Goal: Information Seeking & Learning: Learn about a topic

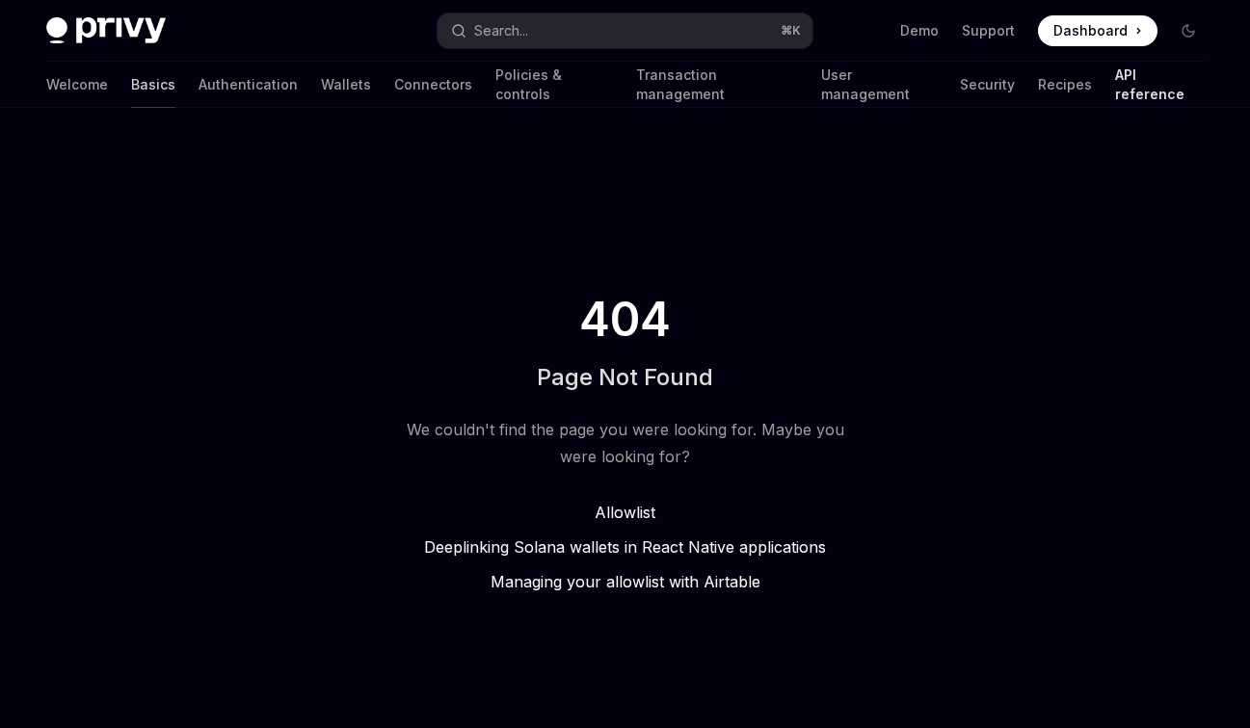
click at [131, 83] on link "Basics" at bounding box center [153, 85] width 44 height 46
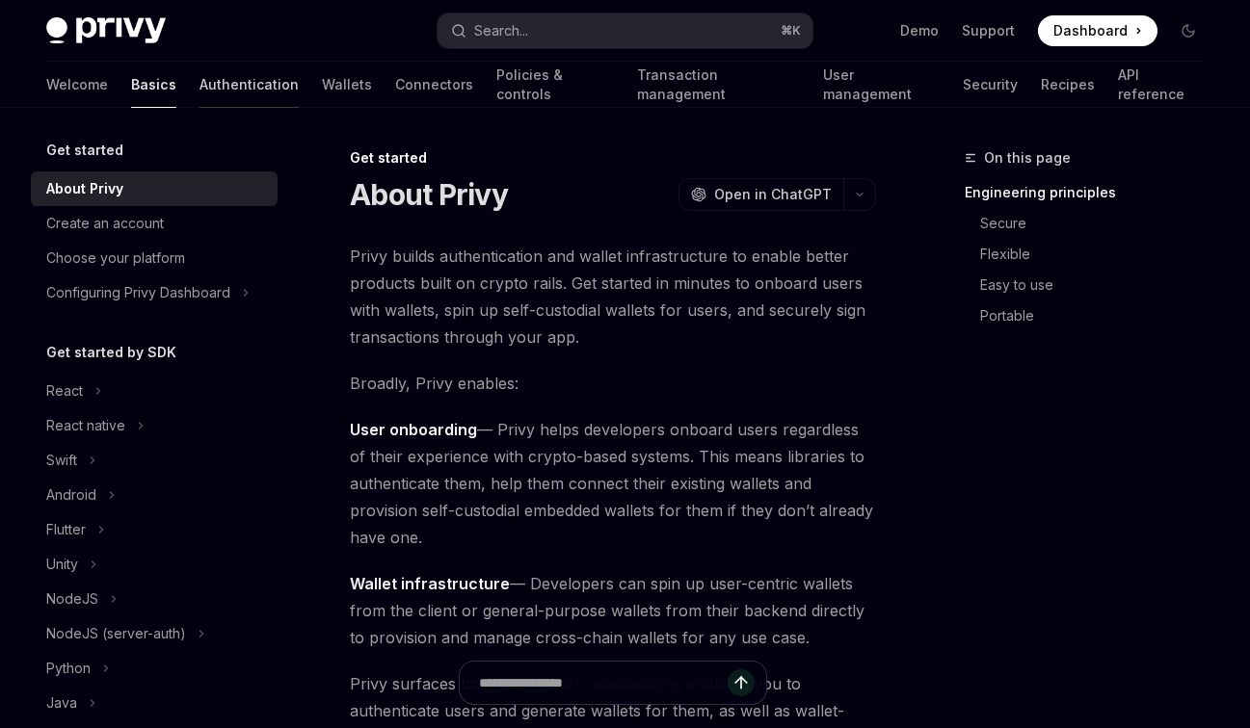
click at [199, 80] on link "Authentication" at bounding box center [248, 85] width 99 height 46
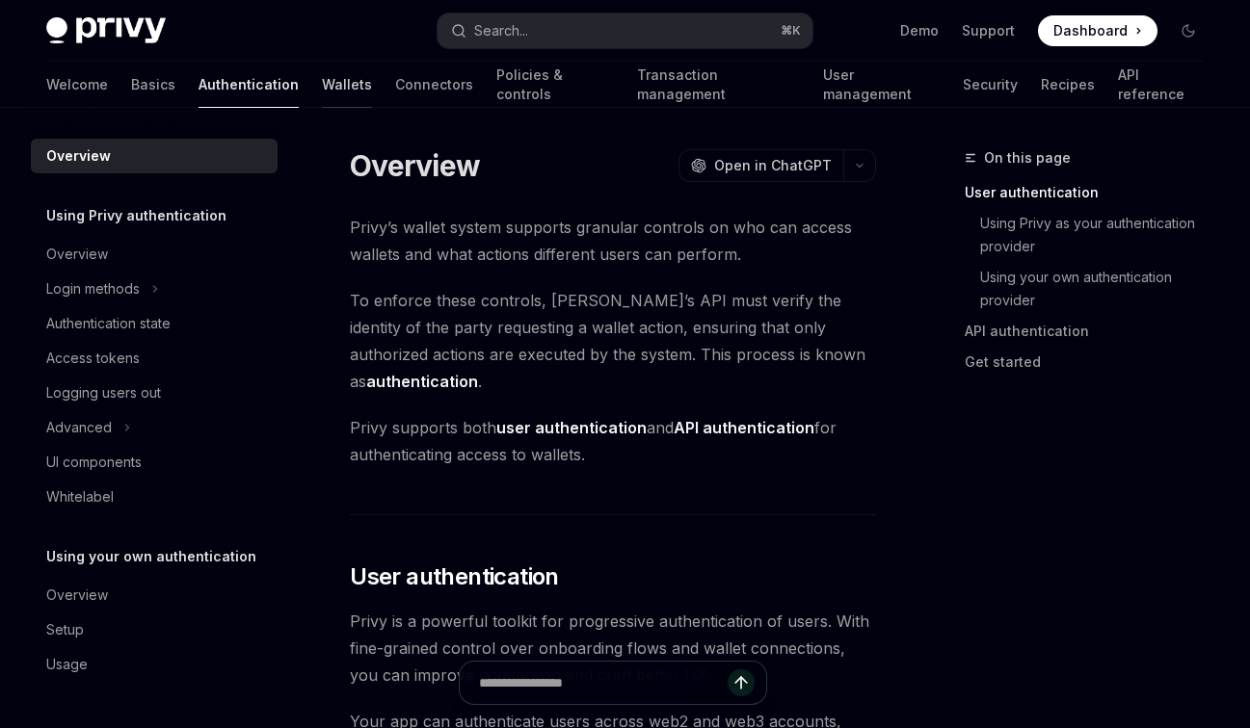
click at [322, 85] on link "Wallets" at bounding box center [347, 85] width 50 height 46
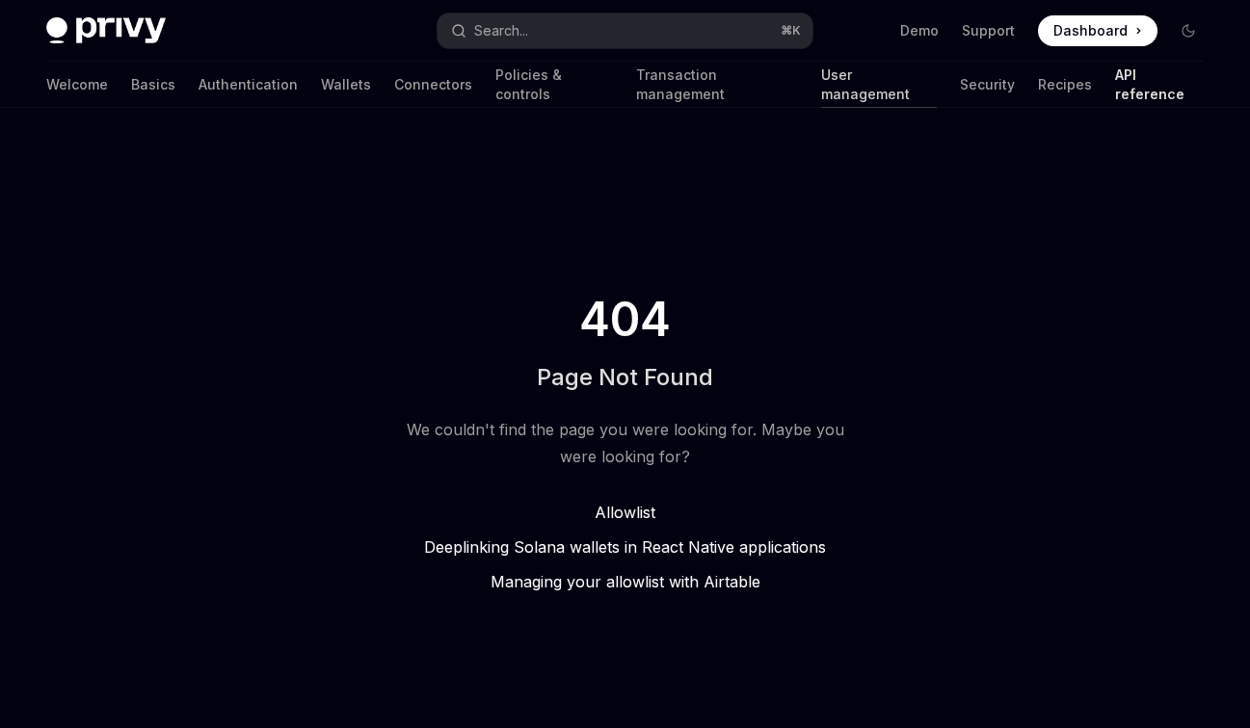
click at [821, 79] on link "User management" at bounding box center [879, 85] width 116 height 46
type textarea "*"
